Goal: Find contact information: Find contact information

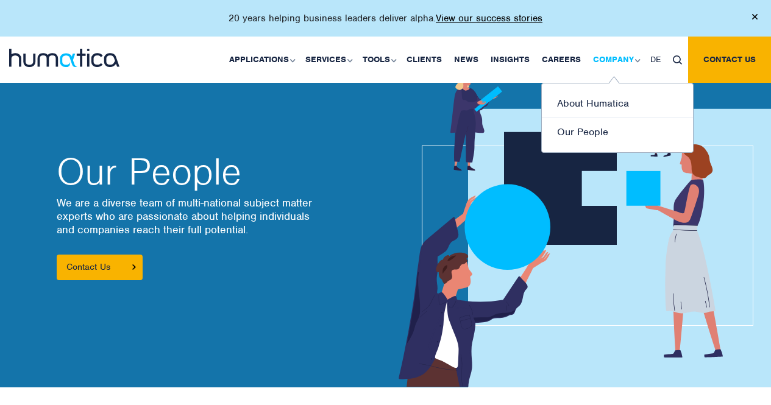
scroll to position [305, 0]
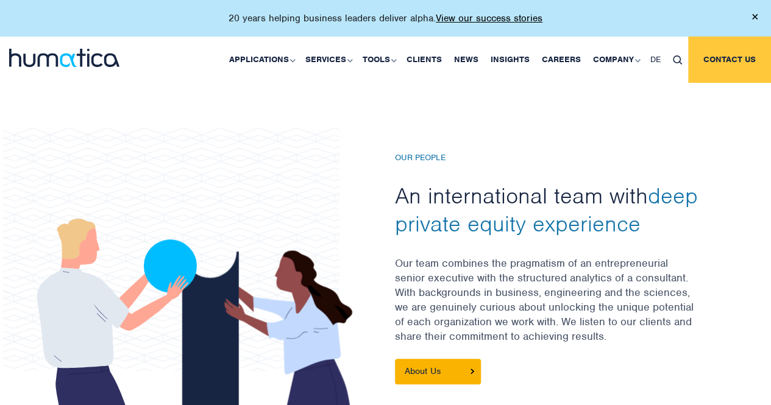
click at [729, 64] on link "Contact us" at bounding box center [729, 60] width 83 height 46
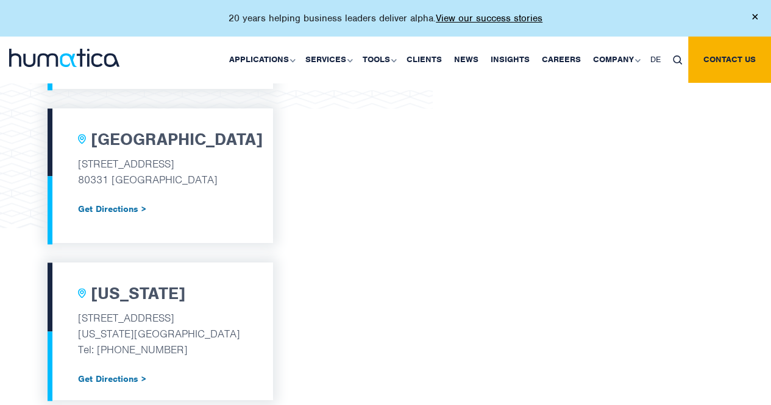
scroll to position [670, 0]
